Goal: Transaction & Acquisition: Download file/media

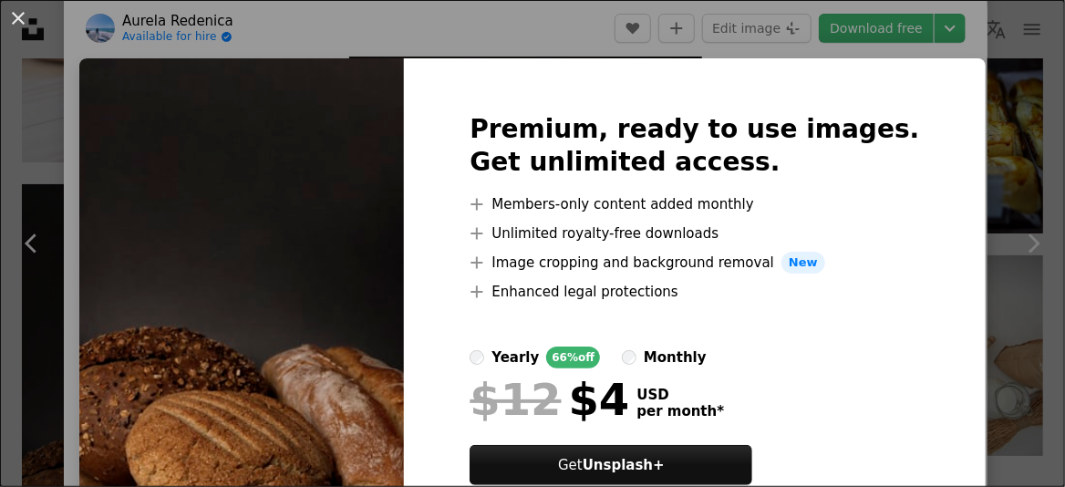
click at [906, 29] on div "An X shape Premium, ready to use images. Get unlimited access. A plus sign Memb…" at bounding box center [532, 243] width 1065 height 487
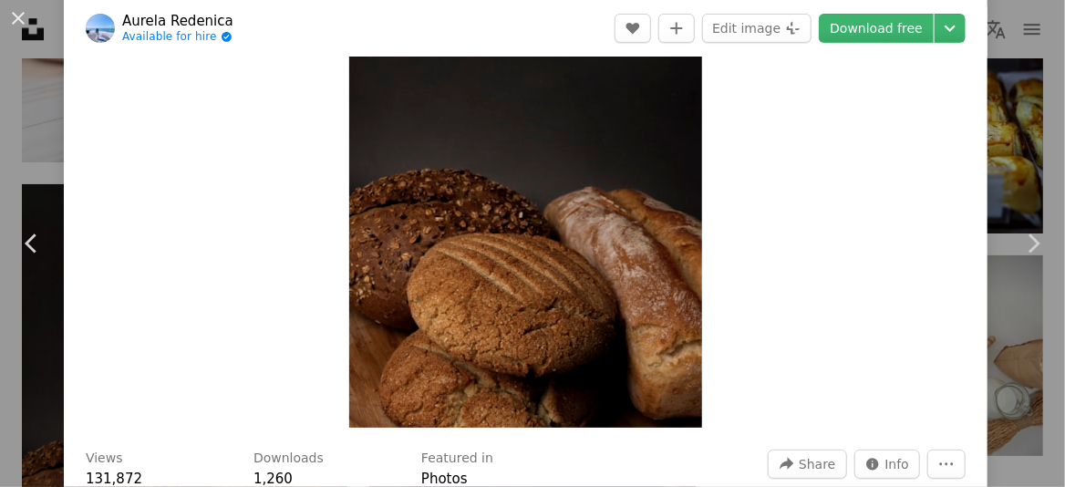
click at [906, 29] on link "Download free" at bounding box center [876, 28] width 115 height 29
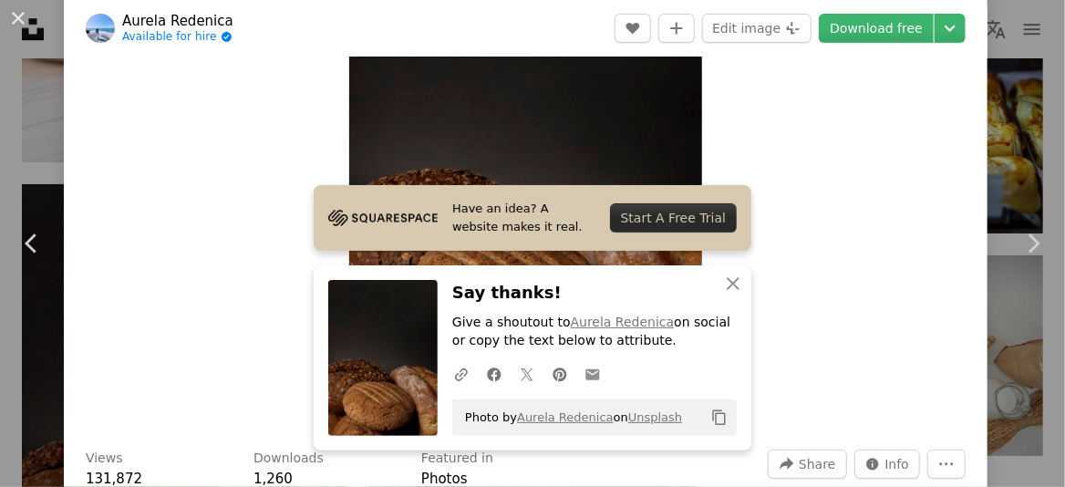
click at [589, 361] on link "An envelope" at bounding box center [592, 374] width 33 height 36
click at [738, 288] on icon "button" at bounding box center [733, 283] width 13 height 13
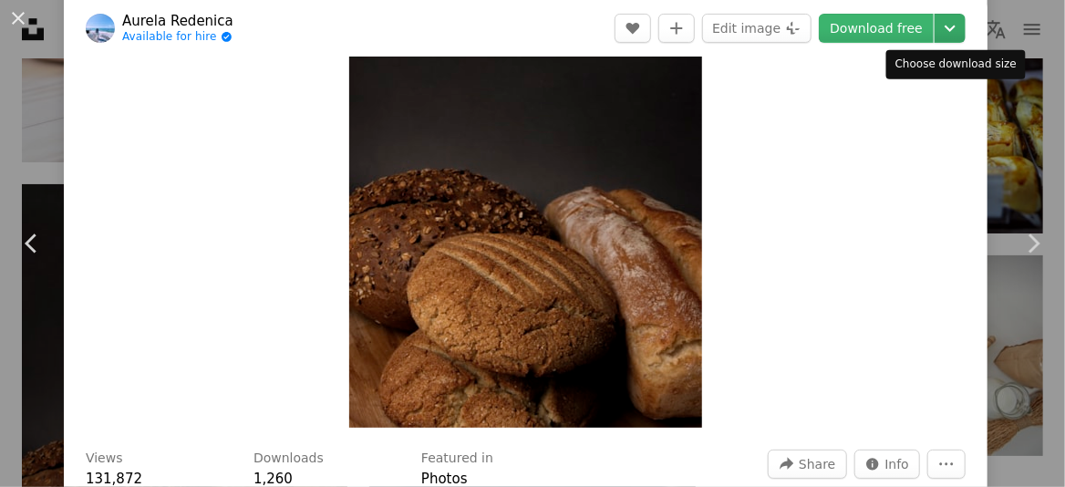
click at [936, 31] on icon "Chevron down" at bounding box center [950, 28] width 29 height 22
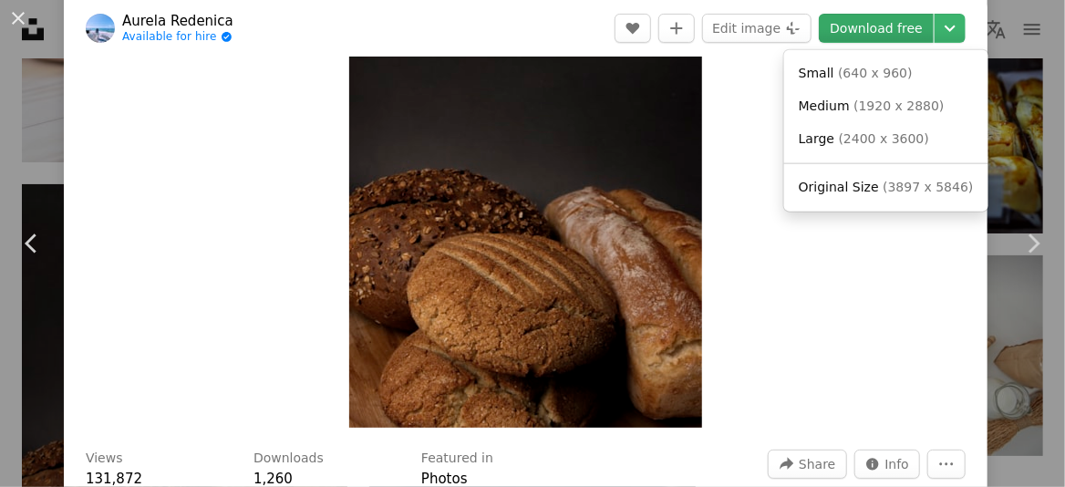
click at [907, 26] on dialog "An X shape Chevron left Chevron right Aurela Redenica Available for hire A chec…" at bounding box center [532, 243] width 1065 height 487
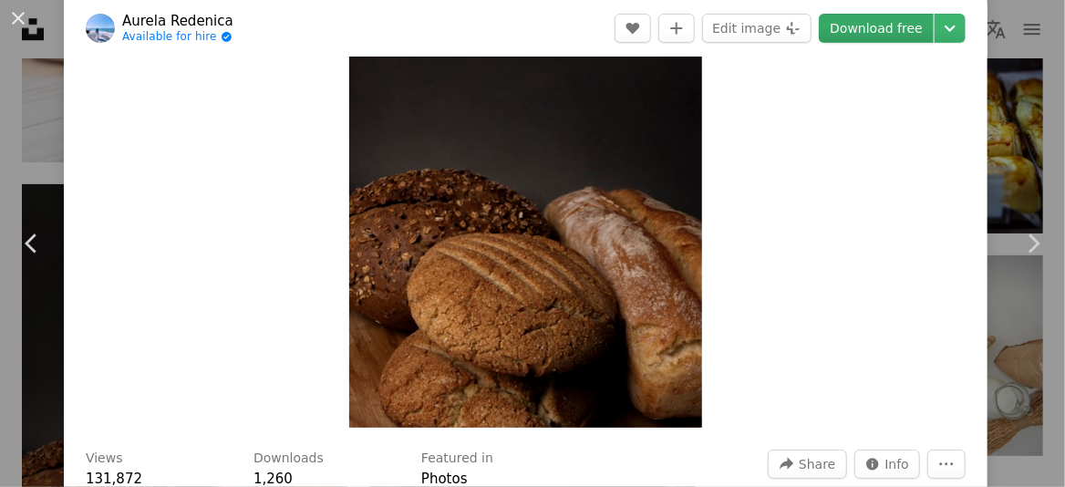
click at [907, 26] on link "Download free" at bounding box center [876, 28] width 115 height 29
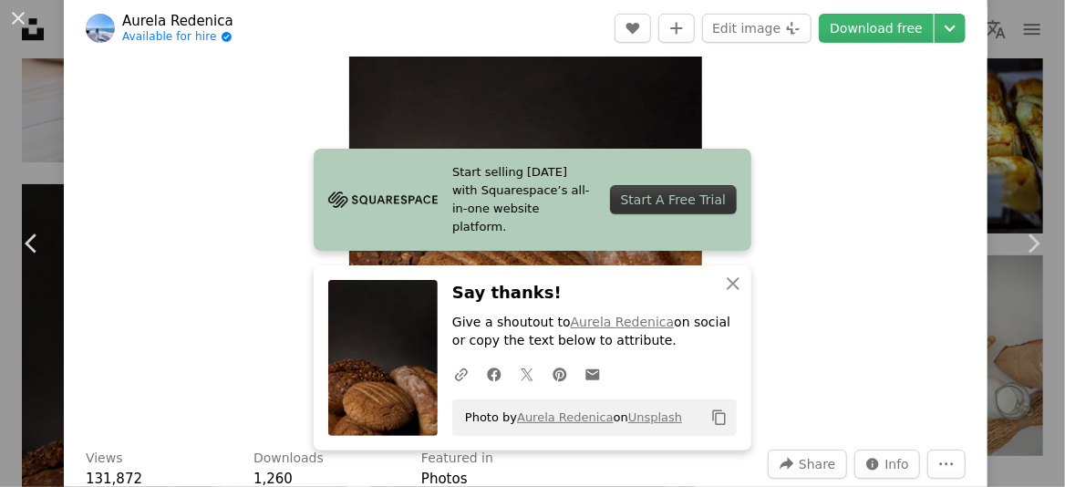
click at [700, 202] on div "Start A Free Trial" at bounding box center [673, 199] width 127 height 29
